Goal: Transaction & Acquisition: Purchase product/service

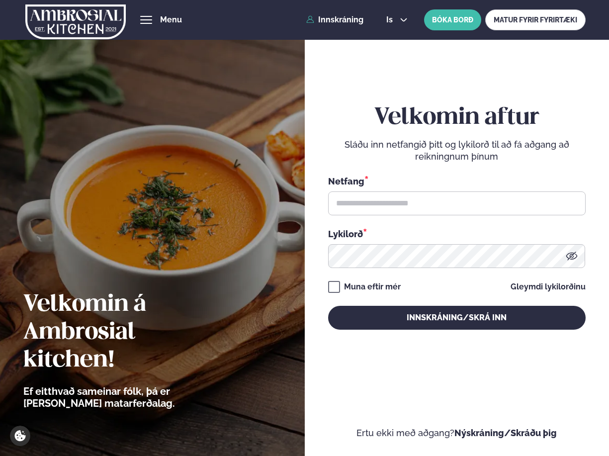
click at [385, 15] on div "is en is BÓKA BORÐ MATUR FYRIR FYRIRTÆKI" at bounding box center [481, 19] width 207 height 21
click at [393, 21] on span "is" at bounding box center [390, 20] width 9 height 8
click at [393, 35] on link "en" at bounding box center [396, 38] width 37 height 20
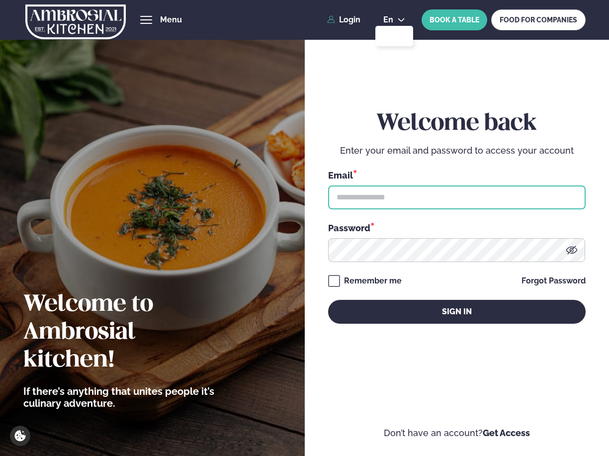
click at [360, 197] on input "text" at bounding box center [457, 197] width 258 height 24
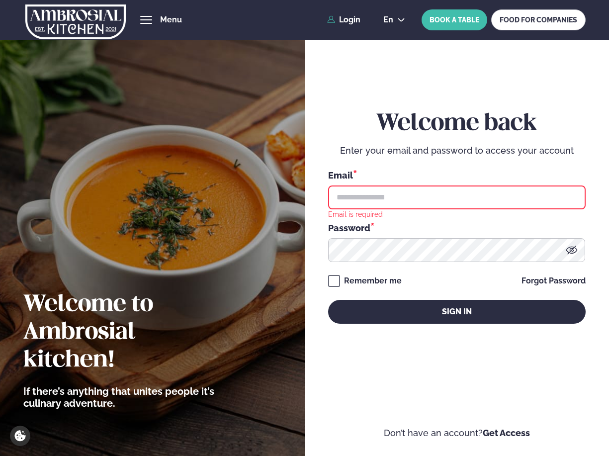
type input "**********"
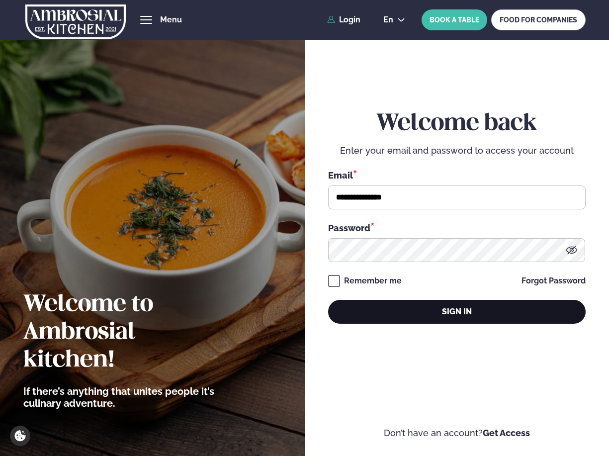
click at [370, 321] on button "Sign in" at bounding box center [457, 312] width 258 height 24
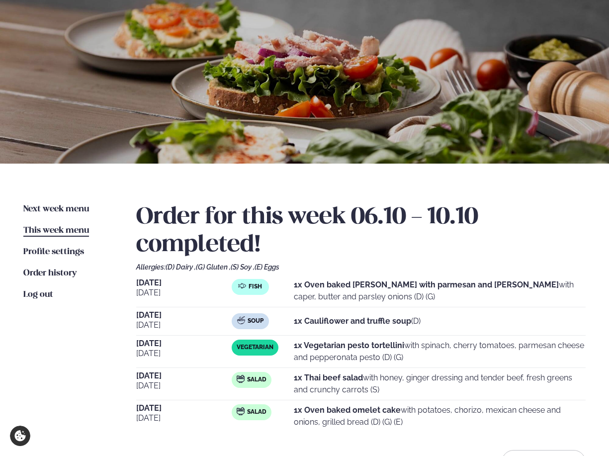
scroll to position [101, 0]
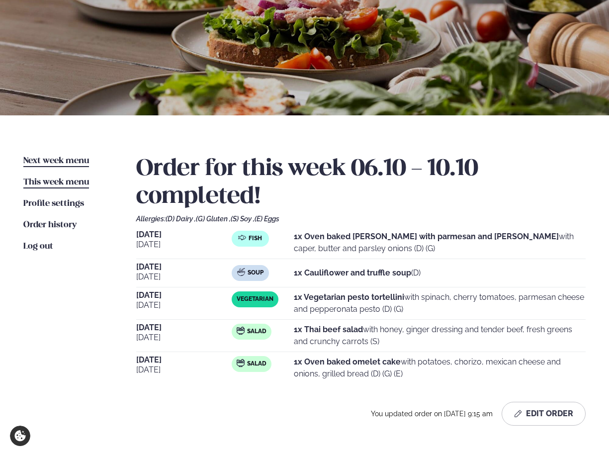
click at [45, 159] on span "Next week menu" at bounding box center [56, 161] width 66 height 8
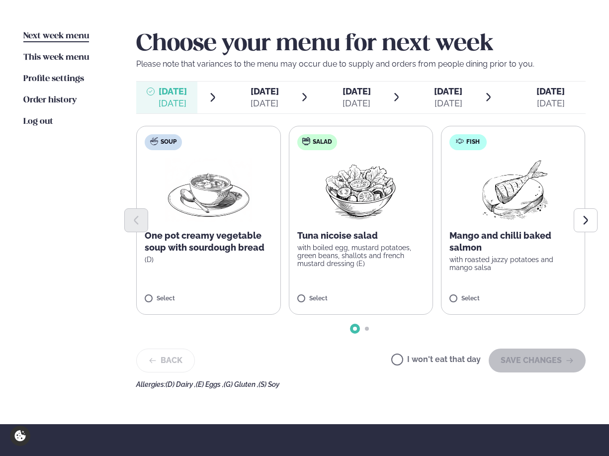
scroll to position [233, 0]
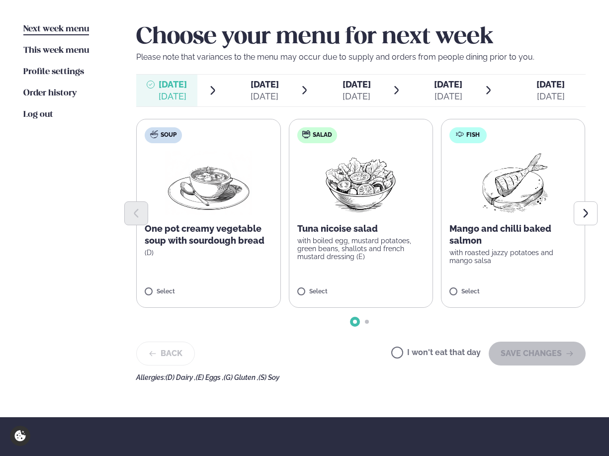
click at [519, 227] on p "Mango and chilli baked salmon" at bounding box center [512, 235] width 127 height 24
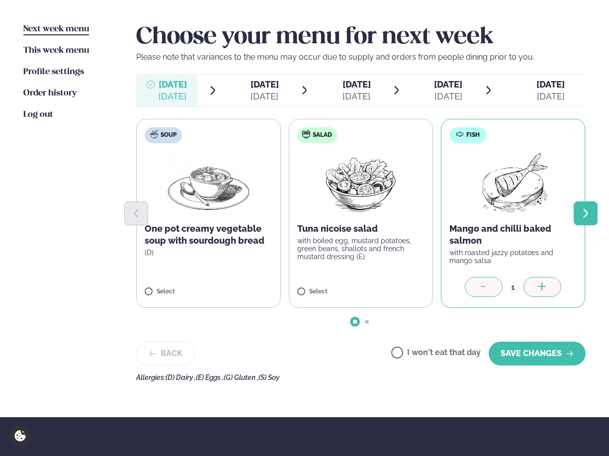
click at [578, 215] on button "Next slide" at bounding box center [586, 213] width 24 height 24
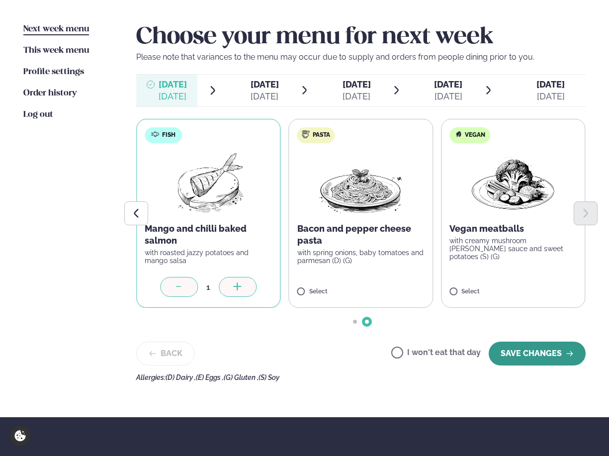
click at [510, 357] on button "SAVE CHANGES" at bounding box center [537, 354] width 97 height 24
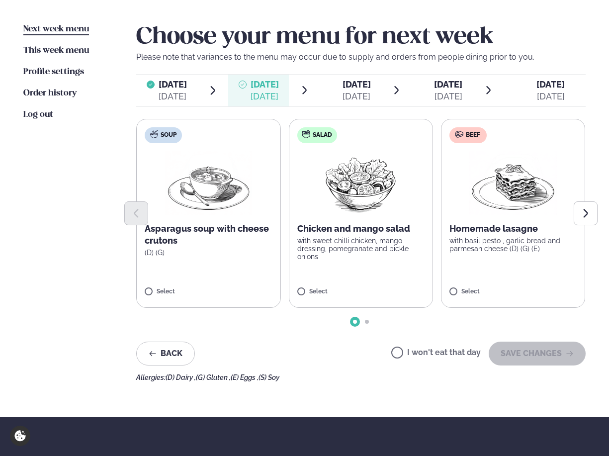
click at [514, 252] on p "with basil pesto , garlic bread and parmesan cheese (D) (G) (E)" at bounding box center [512, 245] width 127 height 16
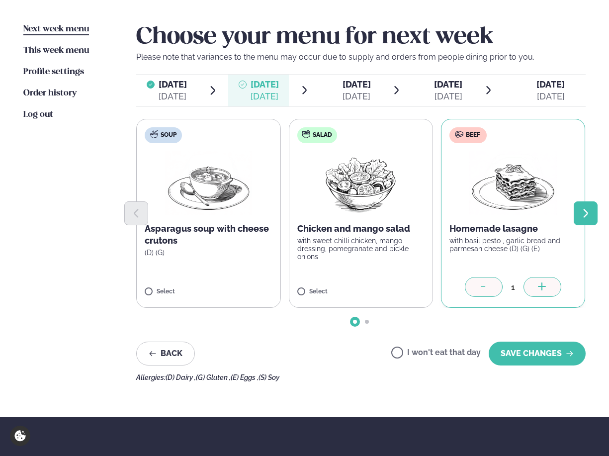
click at [580, 214] on icon "Next slide" at bounding box center [585, 213] width 10 height 10
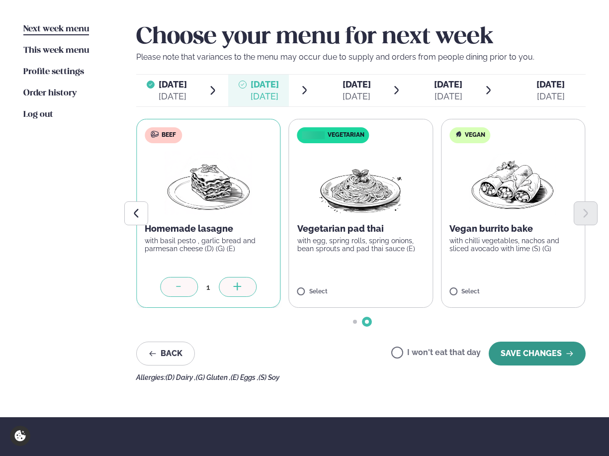
click at [526, 361] on button "SAVE CHANGES" at bounding box center [537, 354] width 97 height 24
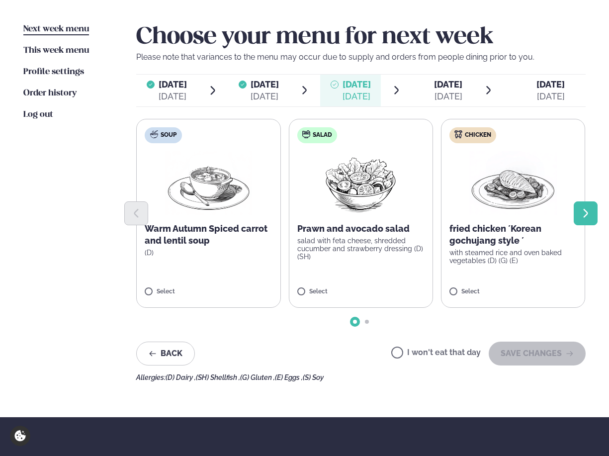
click at [580, 204] on button "Next slide" at bounding box center [586, 213] width 24 height 24
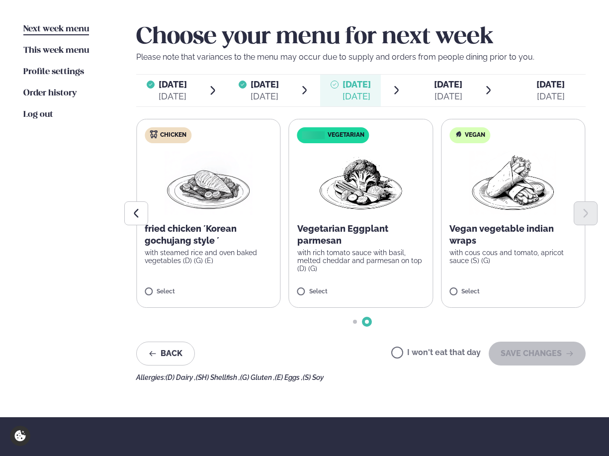
click at [185, 211] on div at bounding box center [360, 213] width 449 height 24
click at [156, 285] on label "Chicken fried chicken ´Korean gochujang style ´ with steamed rice and oven bake…" at bounding box center [209, 213] width 144 height 189
click at [143, 216] on button "Previous slide" at bounding box center [136, 213] width 24 height 24
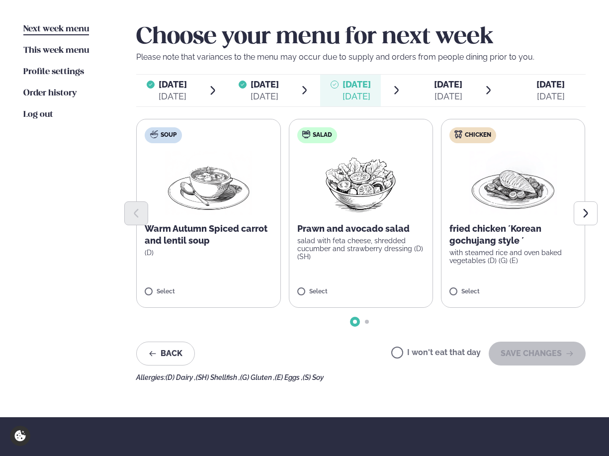
click at [512, 216] on div at bounding box center [360, 213] width 449 height 24
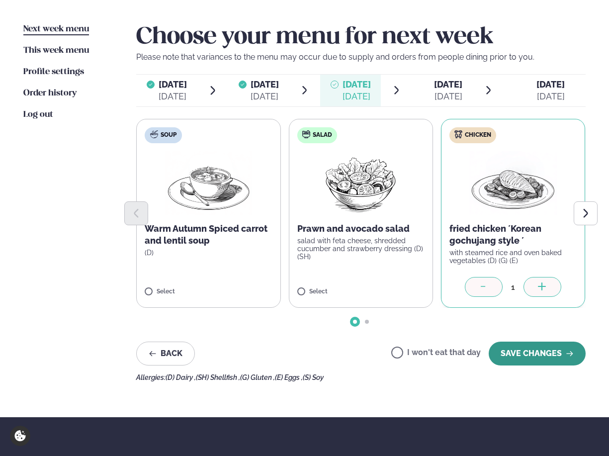
click at [513, 351] on button "SAVE CHANGES" at bounding box center [537, 354] width 97 height 24
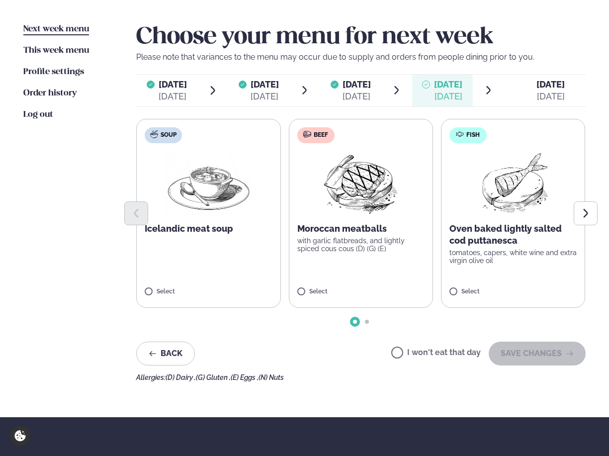
click at [390, 247] on p "with garlic flatbreads, and lightly spiced cous cous (D) (G) (E)" at bounding box center [360, 245] width 127 height 16
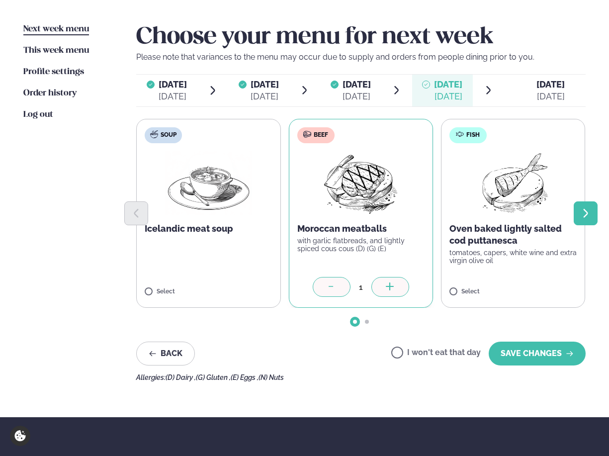
click at [589, 213] on icon "Next slide" at bounding box center [585, 213] width 10 height 10
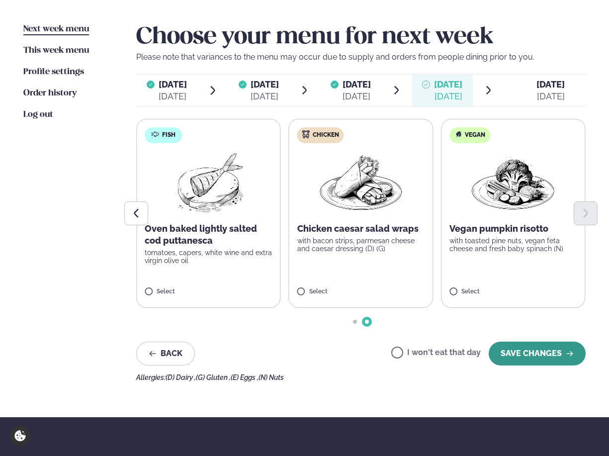
click at [523, 355] on button "SAVE CHANGES" at bounding box center [537, 354] width 97 height 24
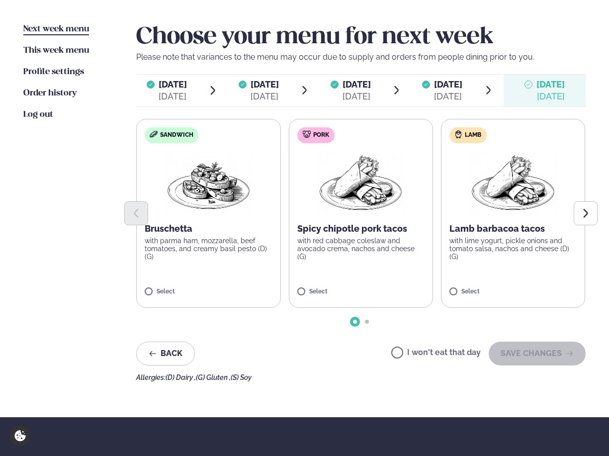
click at [352, 229] on p "Spicy chipotle pork tacos" at bounding box center [360, 229] width 127 height 12
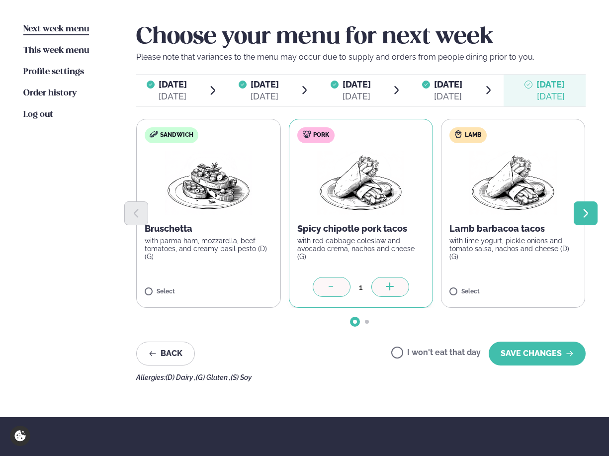
click at [574, 212] on button "Next slide" at bounding box center [586, 213] width 24 height 24
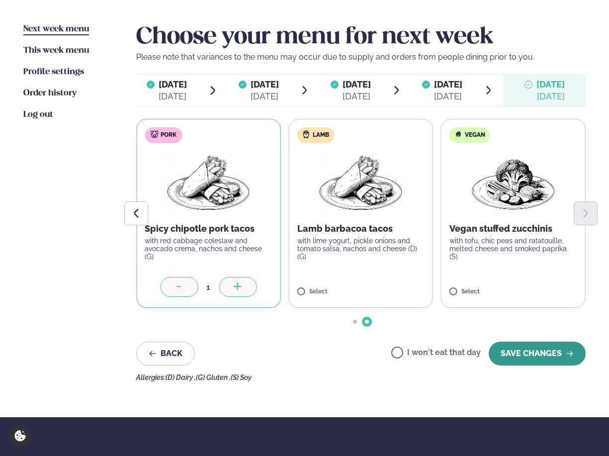
click at [521, 353] on button "SAVE CHANGES" at bounding box center [537, 354] width 97 height 24
